Goal: Task Accomplishment & Management: Manage account settings

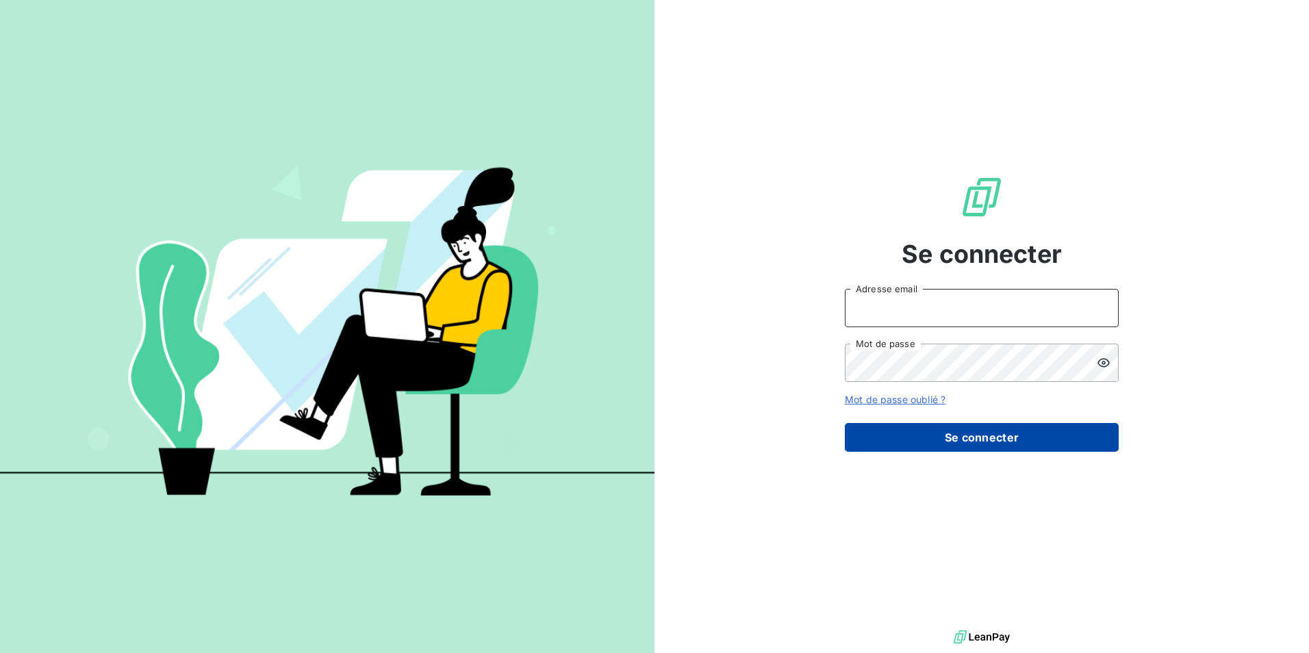
type input "[PERSON_NAME][EMAIL_ADDRESS][PERSON_NAME][DOMAIN_NAME]"
click at [984, 437] on button "Se connecter" at bounding box center [982, 437] width 274 height 29
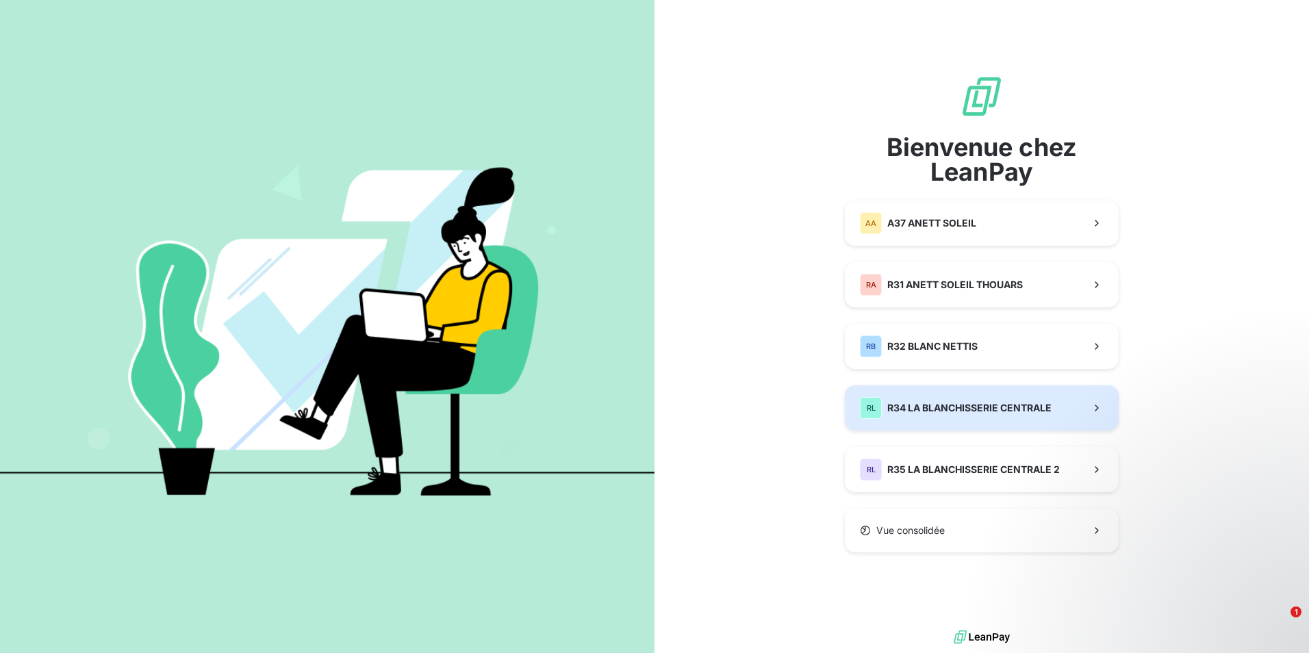
click at [958, 403] on span "R34 LA BLANCHISSERIE CENTRALE" at bounding box center [969, 408] width 164 height 14
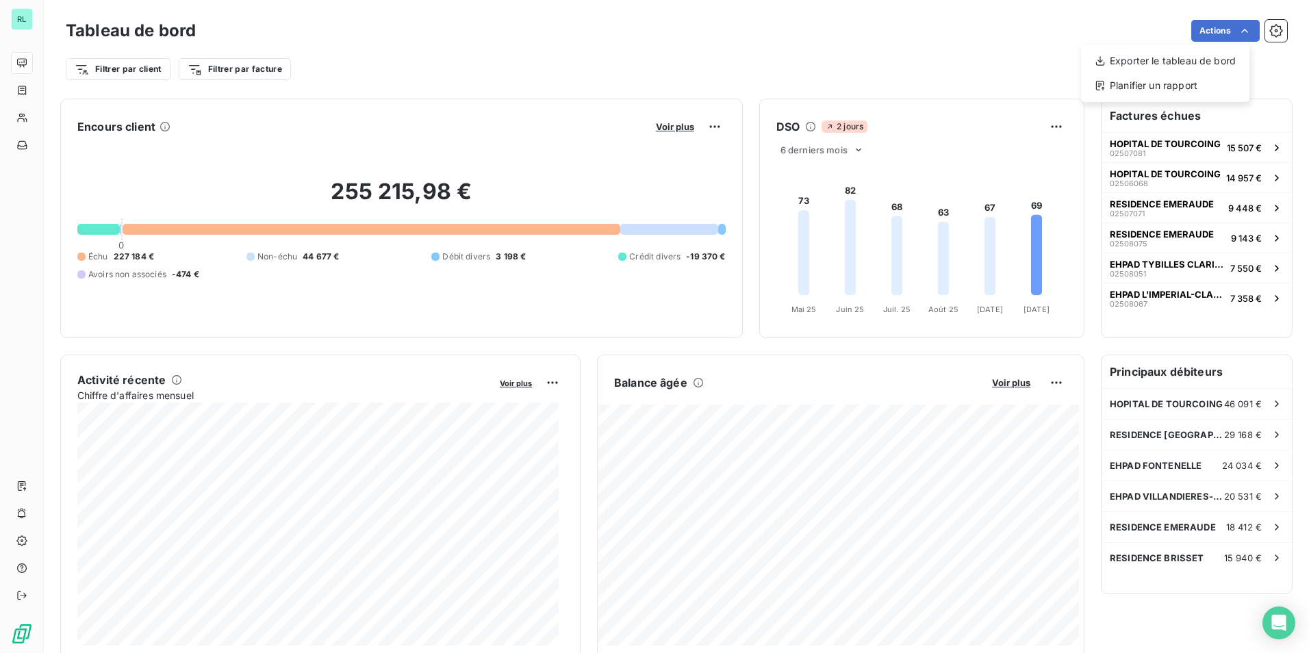
click at [1236, 29] on html "RL Tableau de bord Actions Exporter le tableau de bord Planifier un rapport Fil…" at bounding box center [654, 326] width 1309 height 653
